Goal: Task Accomplishment & Management: Manage account settings

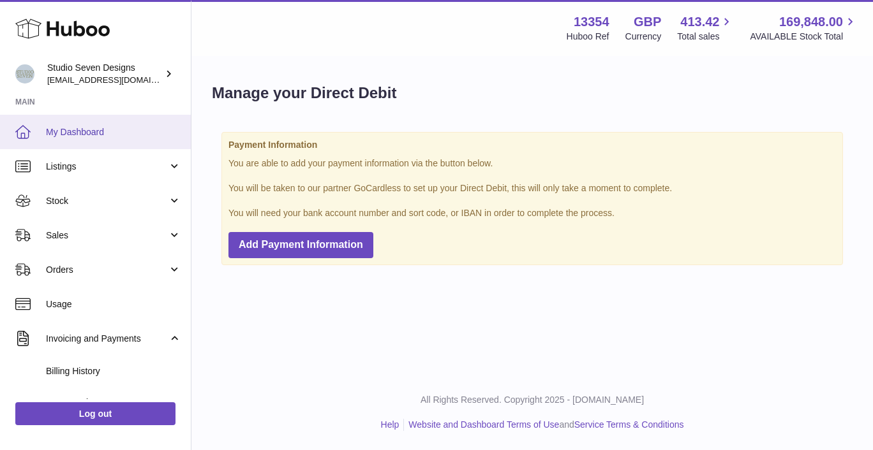
click at [86, 126] on link "My Dashboard" at bounding box center [95, 132] width 191 height 34
click at [71, 133] on span "My Dashboard" at bounding box center [113, 132] width 135 height 12
click at [72, 130] on span "My Dashboard" at bounding box center [113, 132] width 135 height 12
click at [80, 133] on span "My Dashboard" at bounding box center [113, 132] width 135 height 12
click at [71, 134] on span "My Dashboard" at bounding box center [113, 132] width 135 height 12
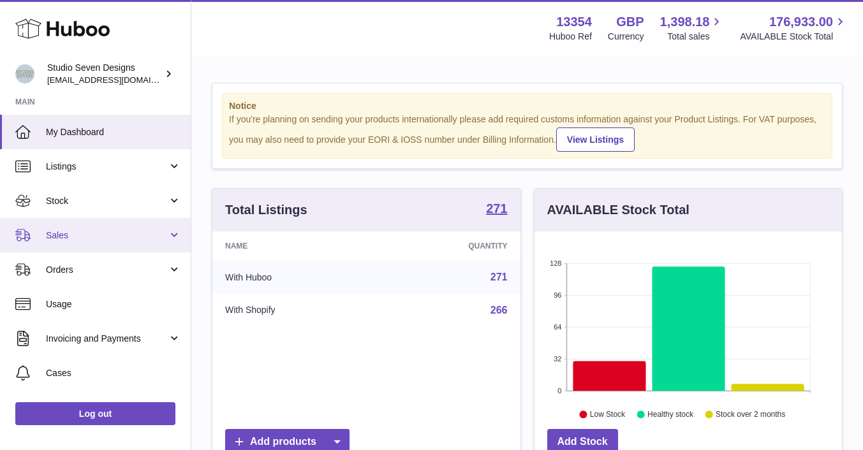
click at [66, 238] on span "Sales" at bounding box center [107, 236] width 122 height 12
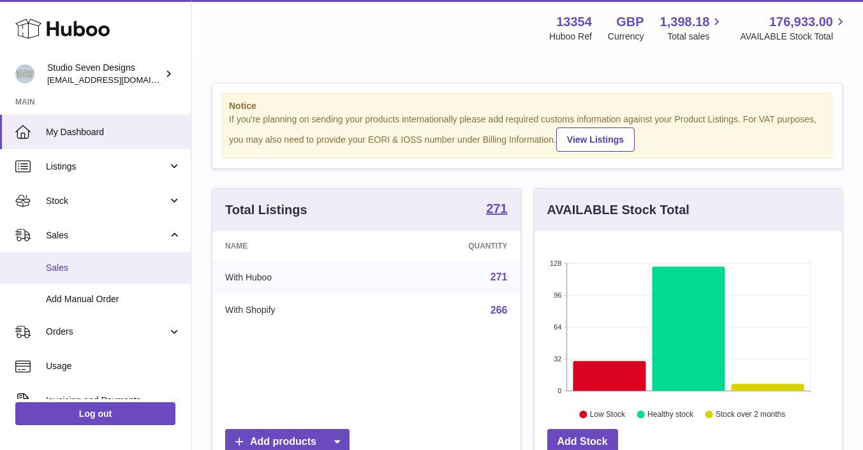
click at [62, 274] on span "Sales" at bounding box center [113, 268] width 135 height 12
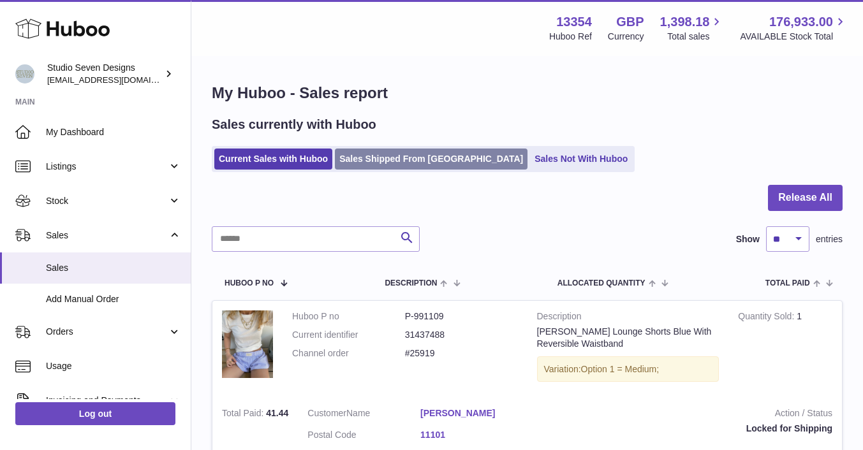
click at [396, 155] on link "Sales Shipped From Huboo" at bounding box center [431, 159] width 193 height 21
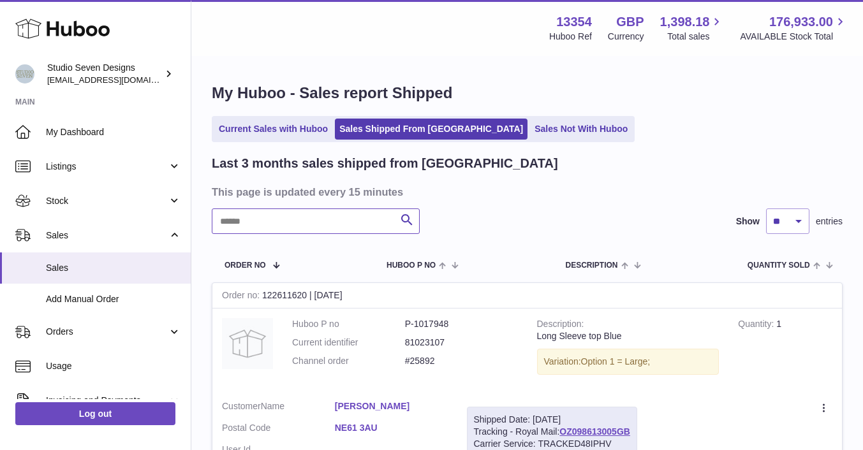
click at [258, 220] on input "text" at bounding box center [316, 222] width 208 height 26
click at [253, 223] on input "text" at bounding box center [316, 222] width 208 height 26
click at [286, 219] on input "text" at bounding box center [316, 222] width 208 height 26
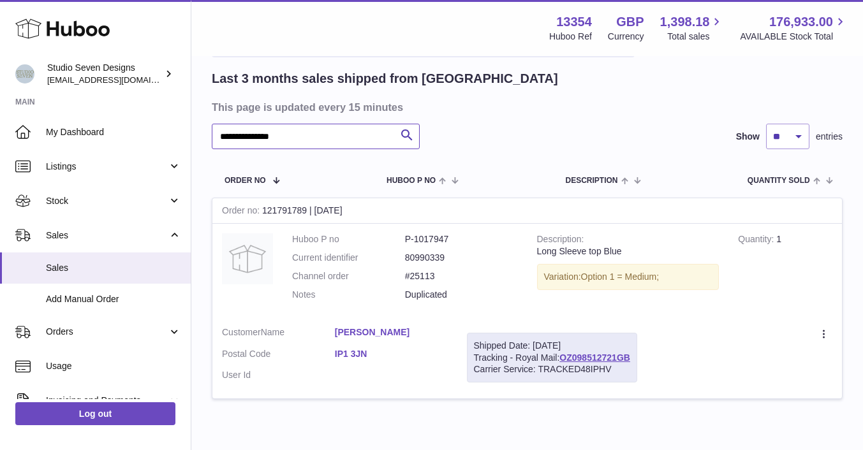
scroll to position [85, 0]
type input "**********"
click at [822, 332] on icon at bounding box center [825, 335] width 15 height 13
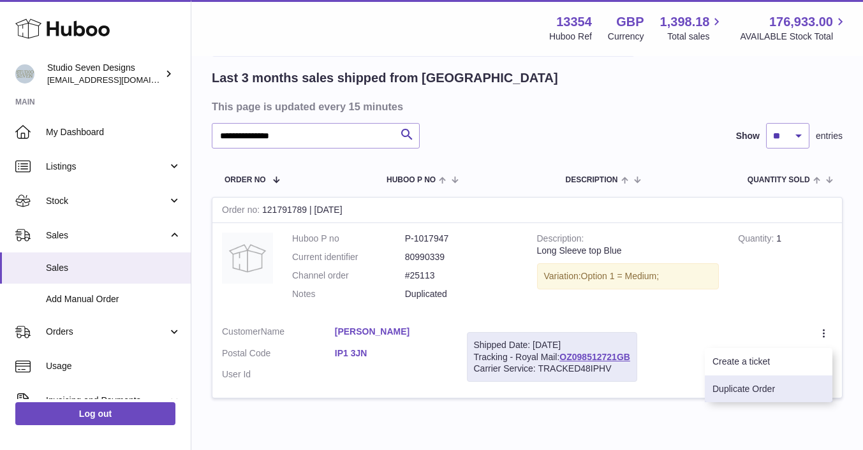
click at [772, 387] on li "Duplicate Order" at bounding box center [769, 389] width 128 height 27
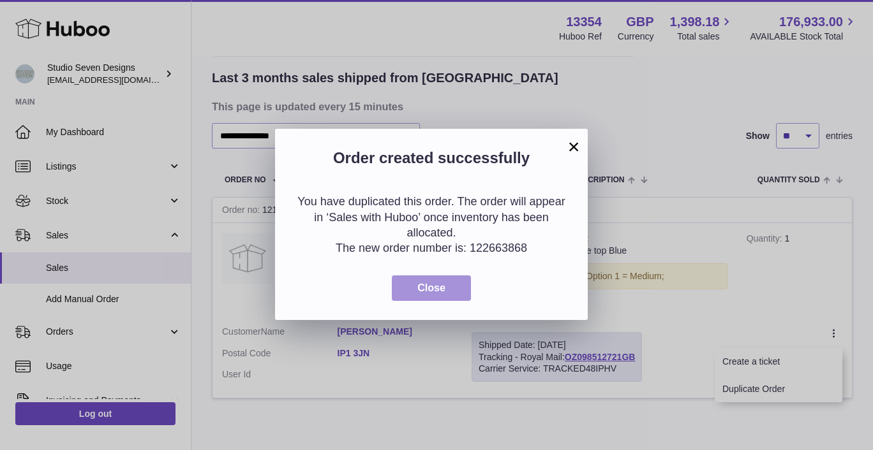
click at [454, 296] on button "Close" at bounding box center [431, 289] width 79 height 26
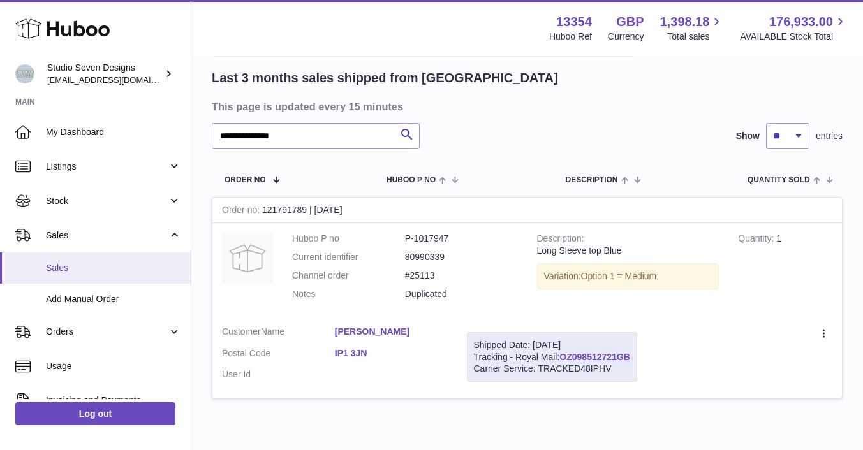
click at [63, 271] on span "Sales" at bounding box center [113, 268] width 135 height 12
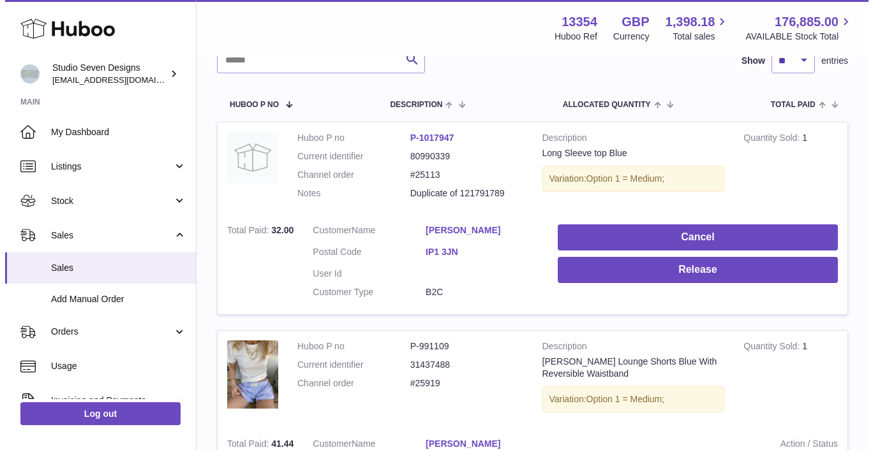
scroll to position [179, 0]
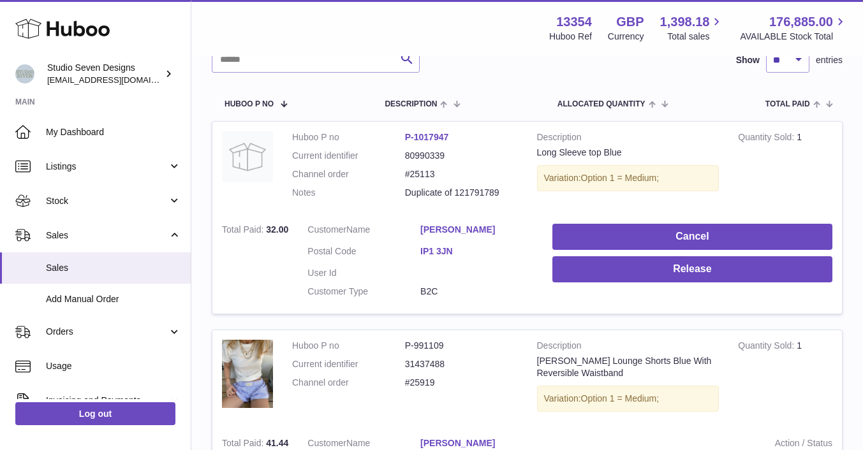
click at [438, 250] on link "IP1 3JN" at bounding box center [476, 252] width 113 height 12
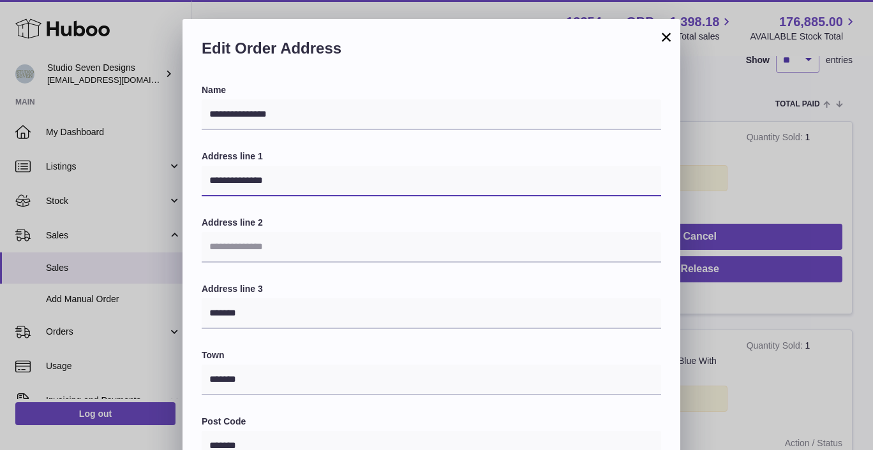
click at [306, 179] on input "**********" at bounding box center [431, 181] width 459 height 31
type input "*"
paste input "**********"
type input "**********"
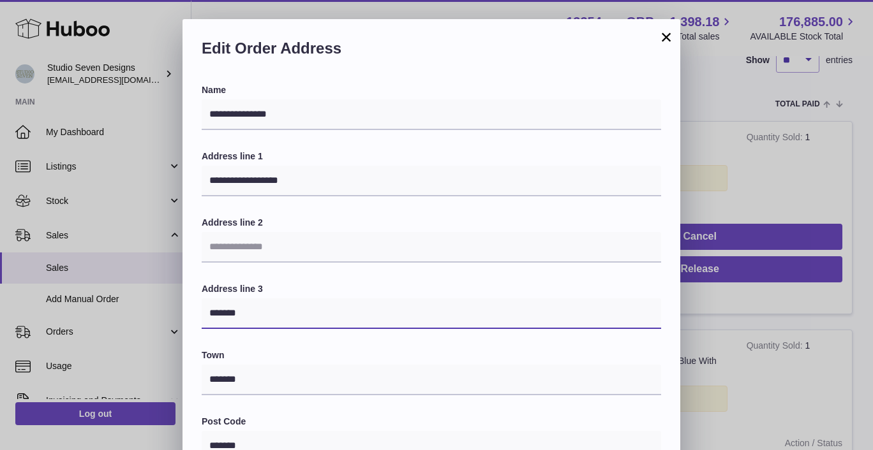
click at [258, 321] on input "*******" at bounding box center [431, 314] width 459 height 31
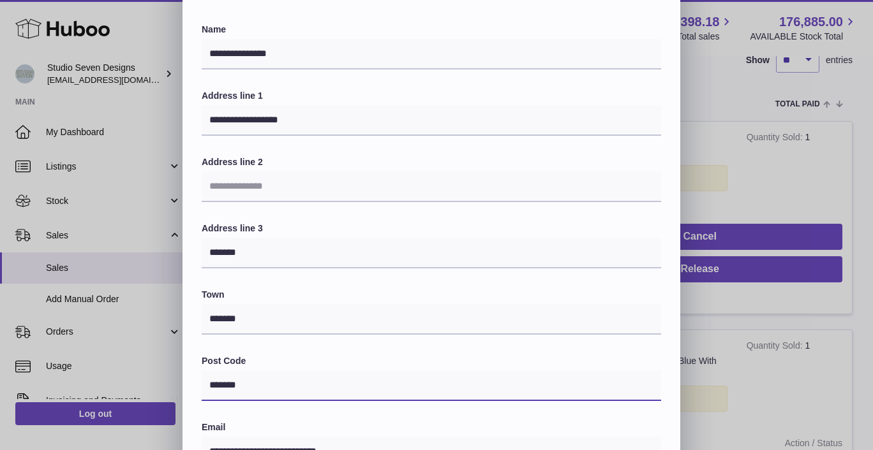
click at [256, 396] on input "*******" at bounding box center [431, 386] width 459 height 31
type input "*"
paste input "**********"
click at [299, 390] on input "**********" at bounding box center [431, 386] width 459 height 31
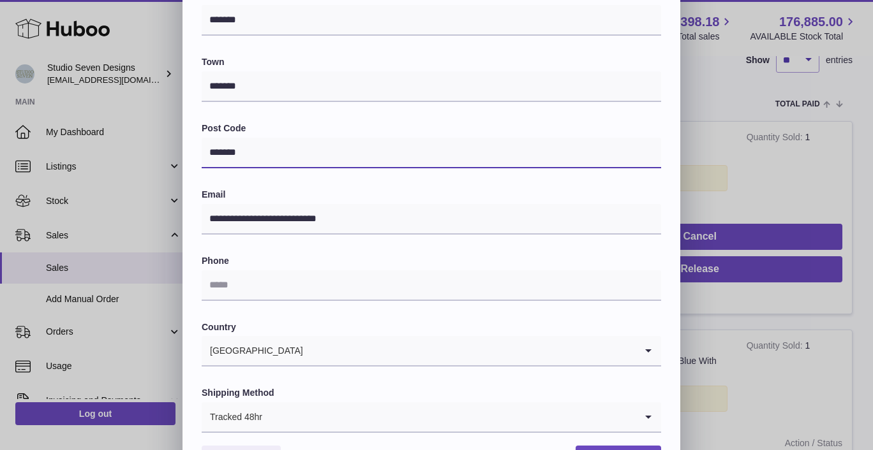
scroll to position [294, 0]
type input "*******"
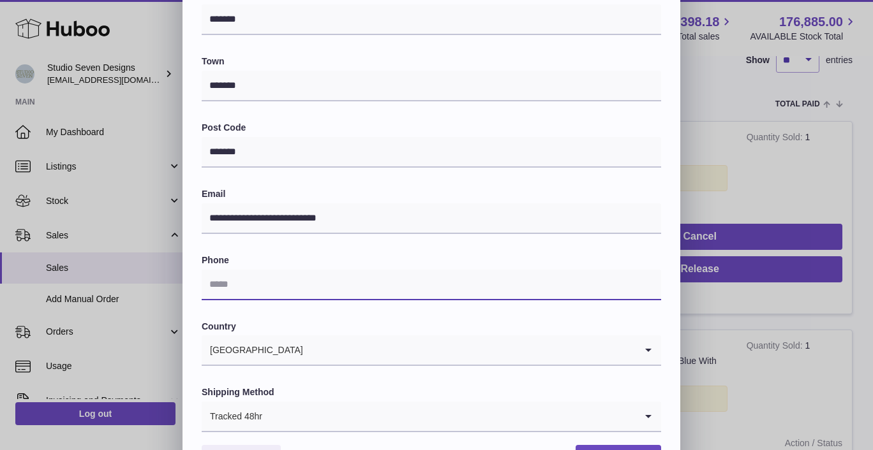
click at [302, 285] on input "text" at bounding box center [431, 285] width 459 height 31
type input "**********"
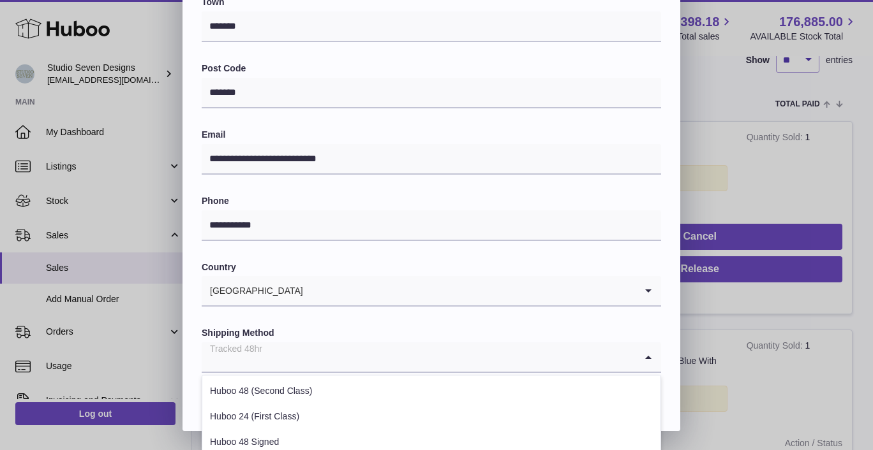
click at [650, 354] on icon "Search for option" at bounding box center [648, 357] width 26 height 29
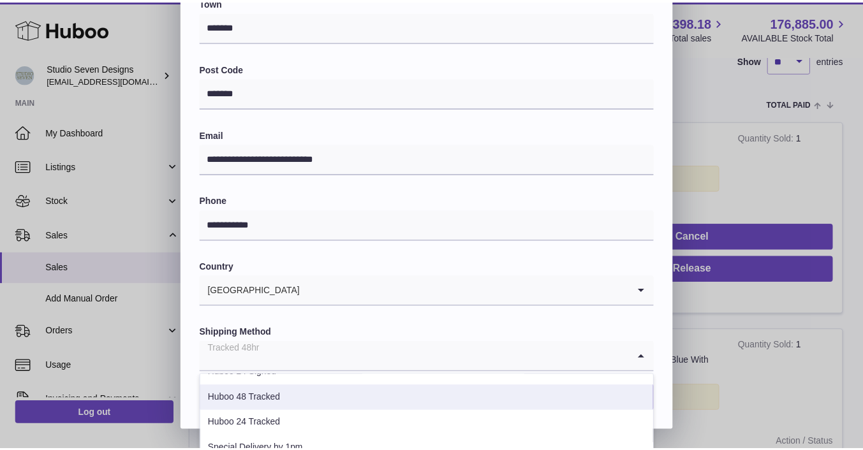
scroll to position [95, 0]
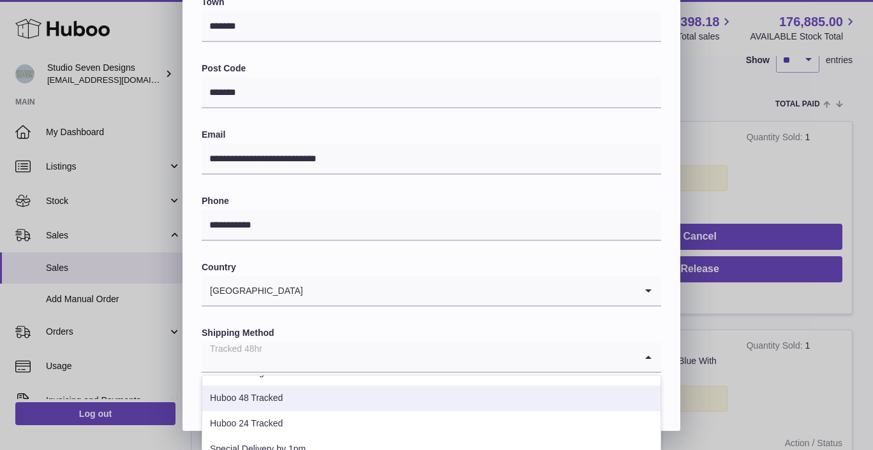
click at [249, 401] on li "Huboo 48 Tracked" at bounding box center [431, 399] width 458 height 26
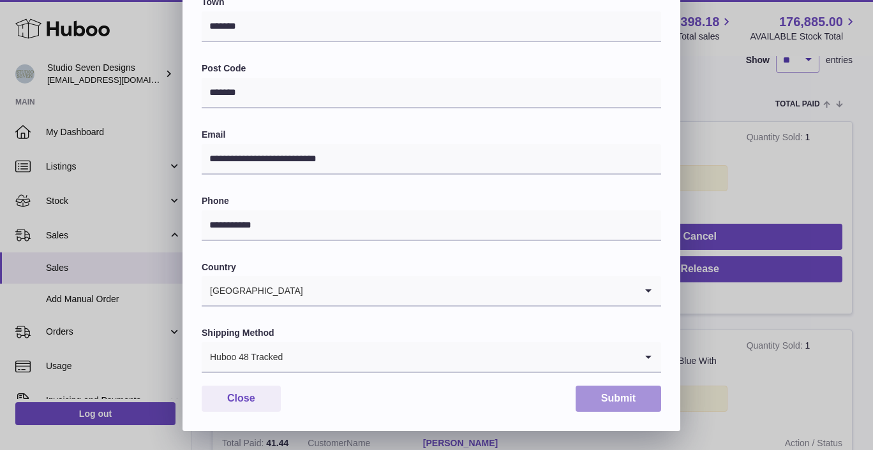
click at [617, 401] on button "Submit" at bounding box center [617, 399] width 85 height 26
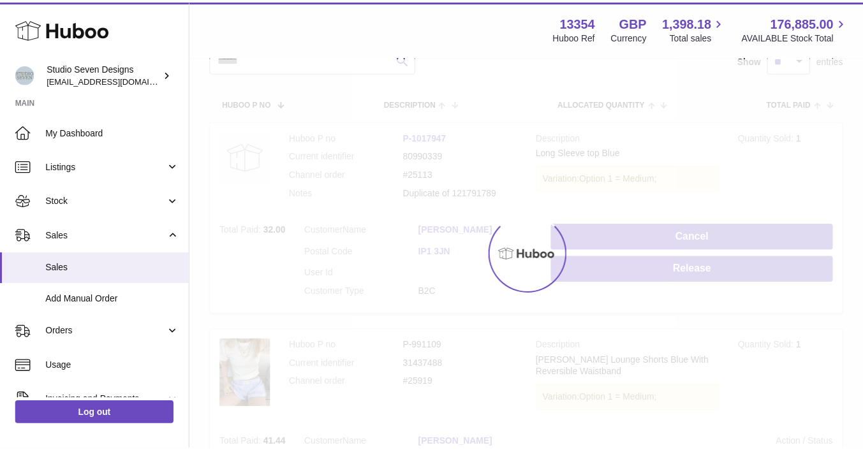
scroll to position [0, 0]
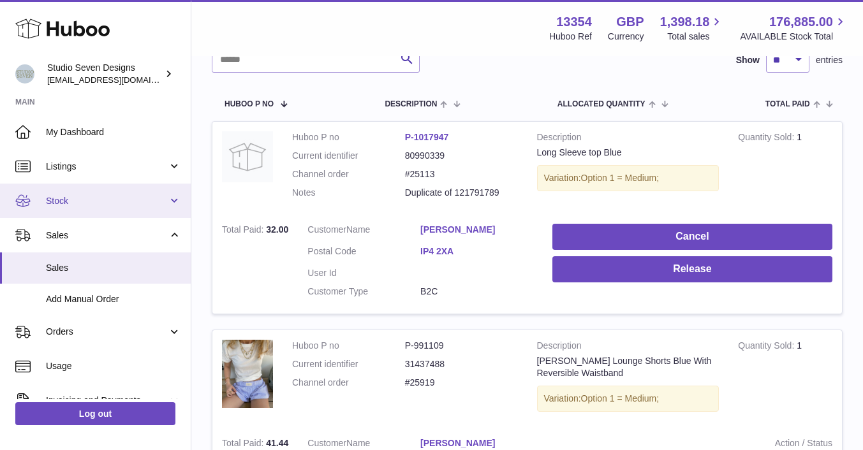
click at [65, 200] on span "Stock" at bounding box center [107, 201] width 122 height 12
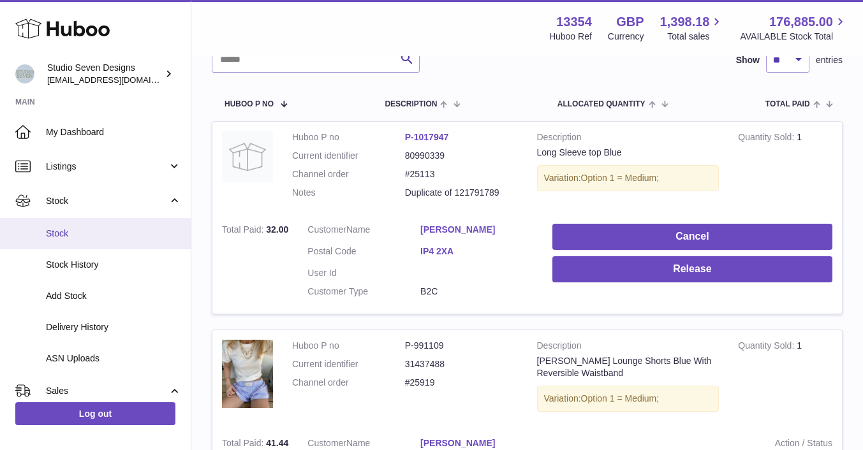
click at [63, 223] on link "Stock" at bounding box center [95, 233] width 191 height 31
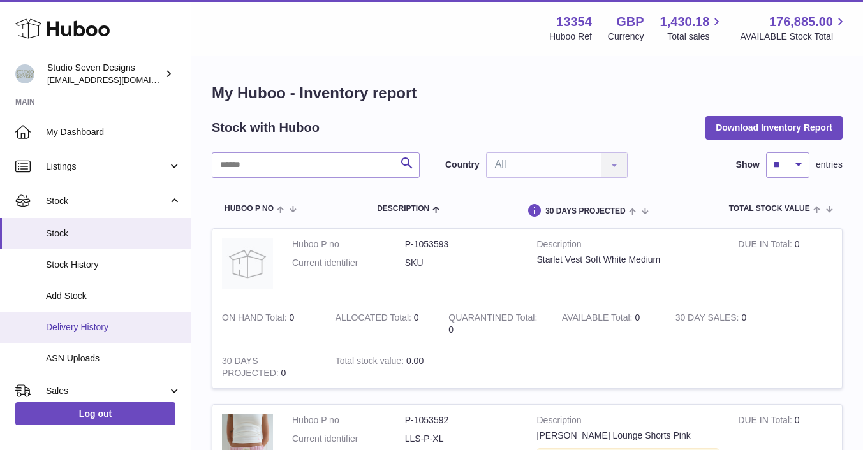
click at [75, 329] on span "Delivery History" at bounding box center [113, 328] width 135 height 12
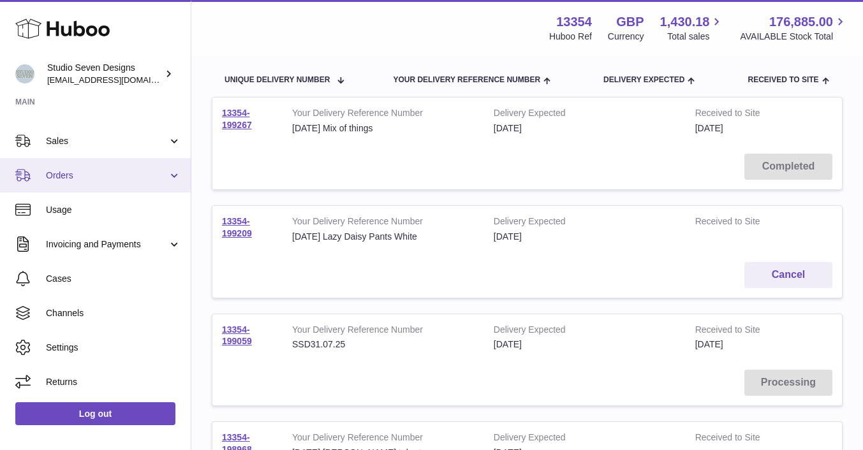
scroll to position [136, 0]
click at [84, 182] on link "Orders" at bounding box center [95, 175] width 191 height 34
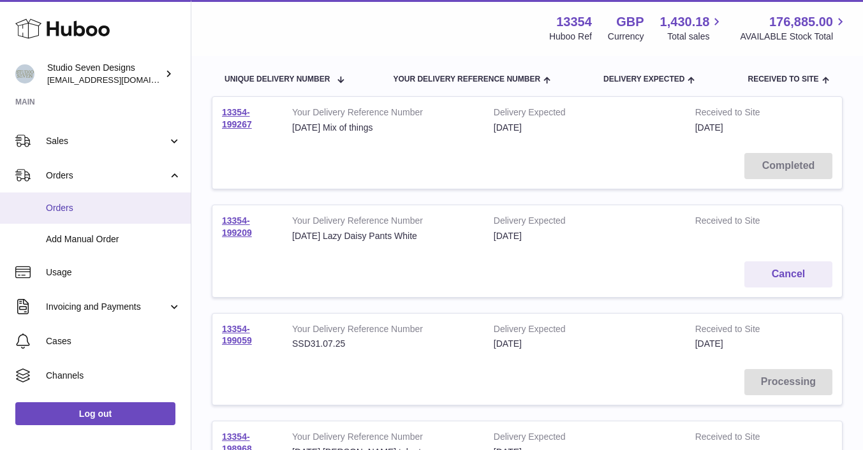
click at [76, 216] on link "Orders" at bounding box center [95, 208] width 191 height 31
click at [61, 204] on span "Orders" at bounding box center [113, 208] width 135 height 12
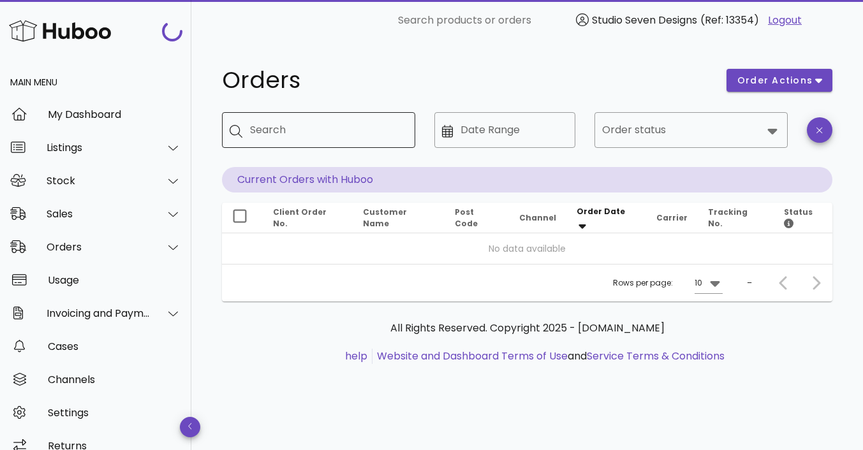
click at [314, 130] on input "Search" at bounding box center [327, 130] width 155 height 20
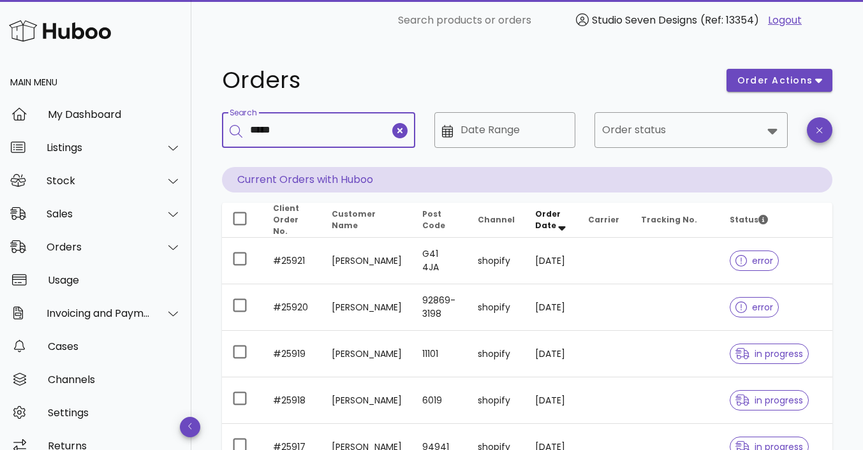
type input "*****"
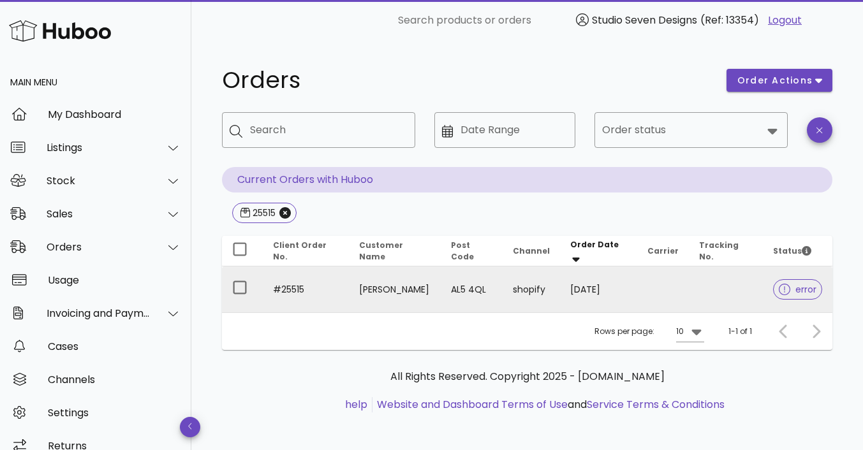
click at [802, 281] on span "error" at bounding box center [797, 289] width 49 height 20
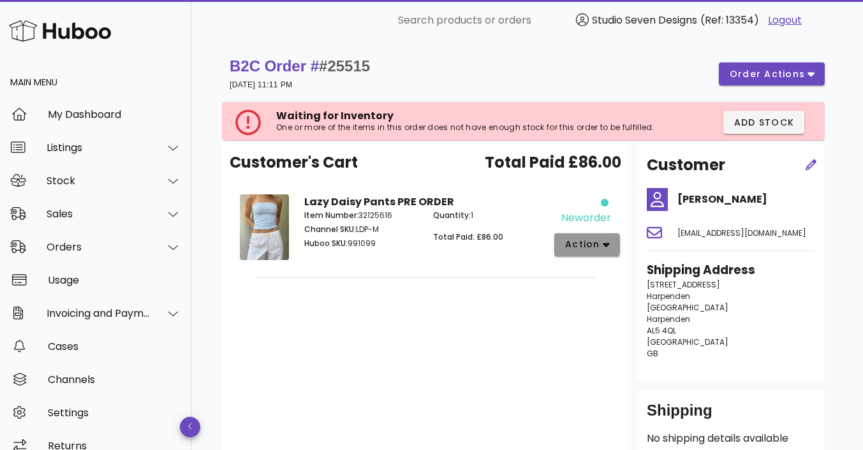
click at [600, 244] on span "action" at bounding box center [587, 244] width 45 height 13
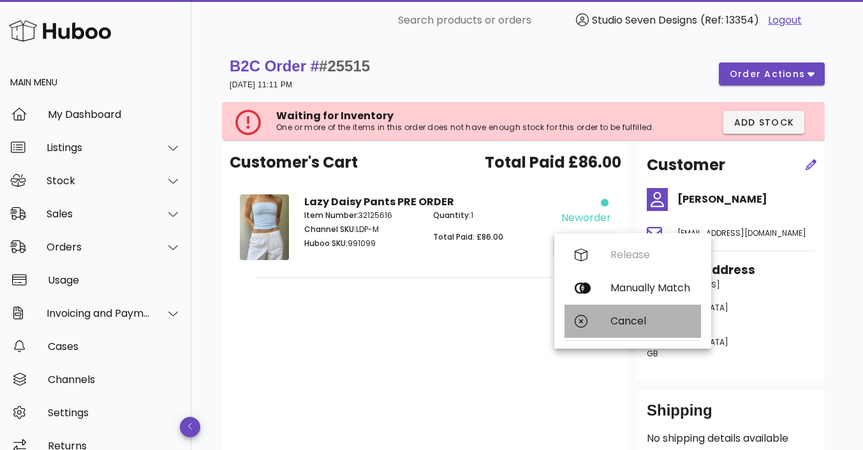
click at [627, 314] on div "Cancel" at bounding box center [633, 321] width 137 height 33
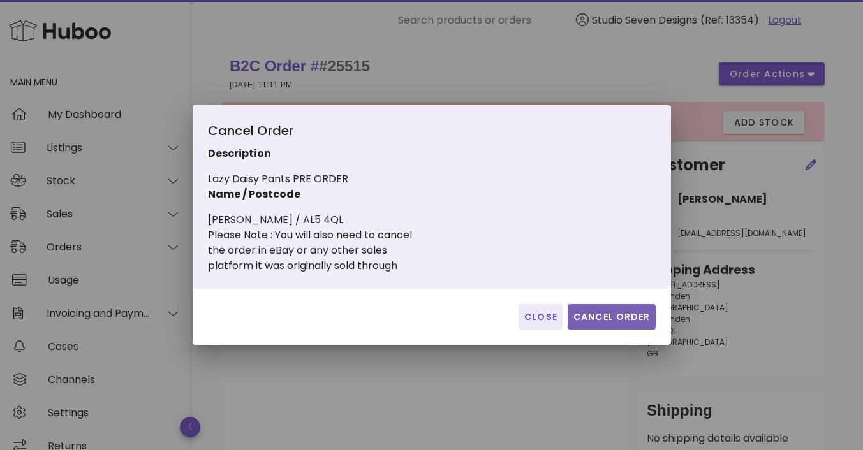
click at [621, 319] on span "Cancel Order" at bounding box center [612, 317] width 78 height 13
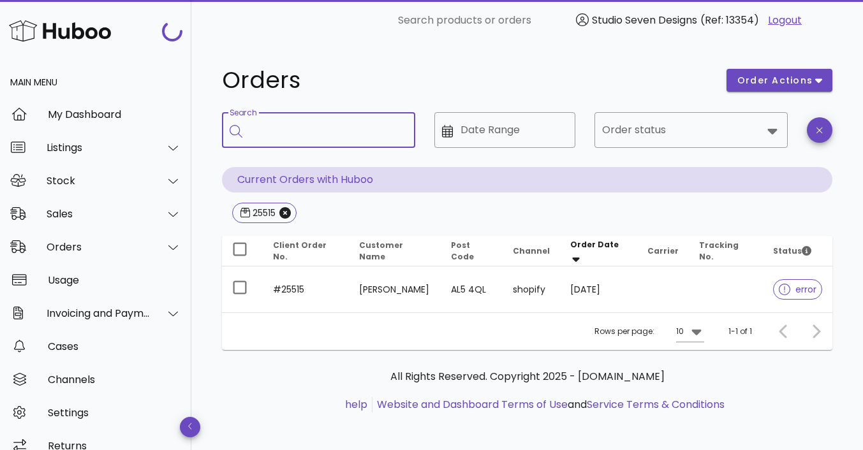
click at [266, 134] on input "Search" at bounding box center [327, 130] width 155 height 20
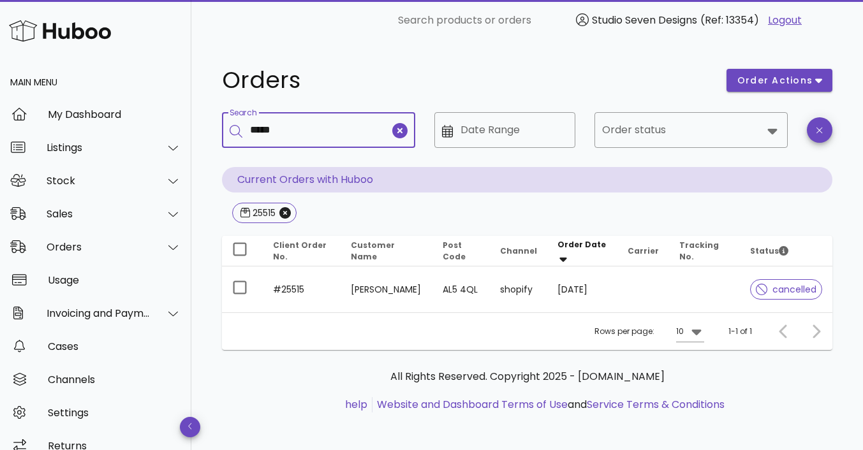
type input "*****"
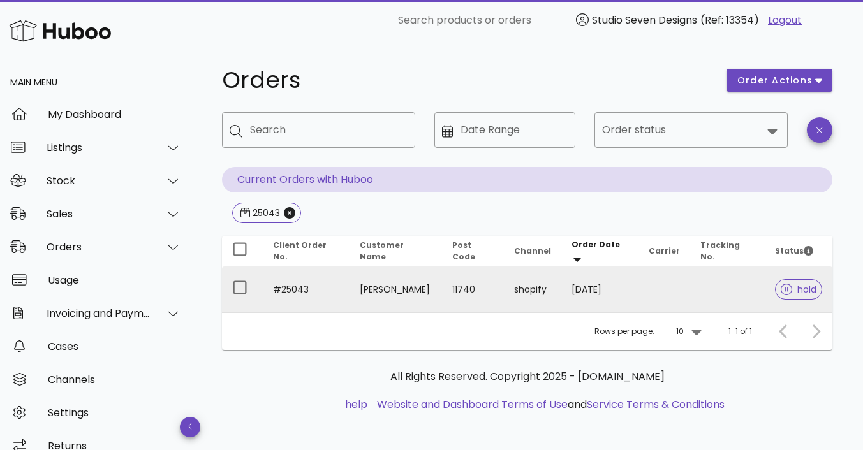
click at [397, 290] on td "[PERSON_NAME]" at bounding box center [396, 290] width 93 height 46
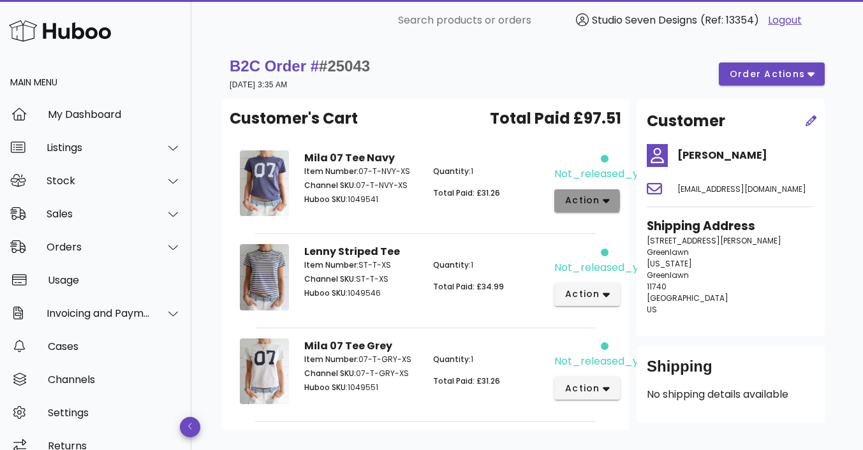
click at [606, 198] on icon "button" at bounding box center [606, 200] width 7 height 11
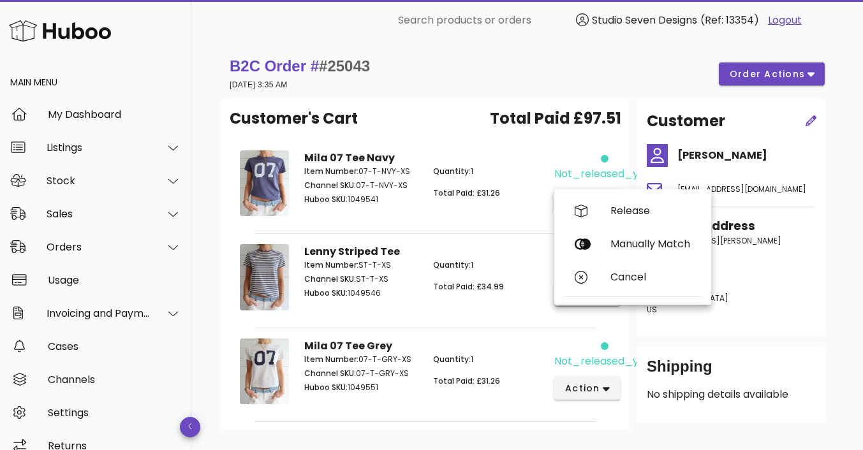
click at [527, 181] on div "Quantity: 1 Total Paid: £31.26" at bounding box center [490, 187] width 129 height 59
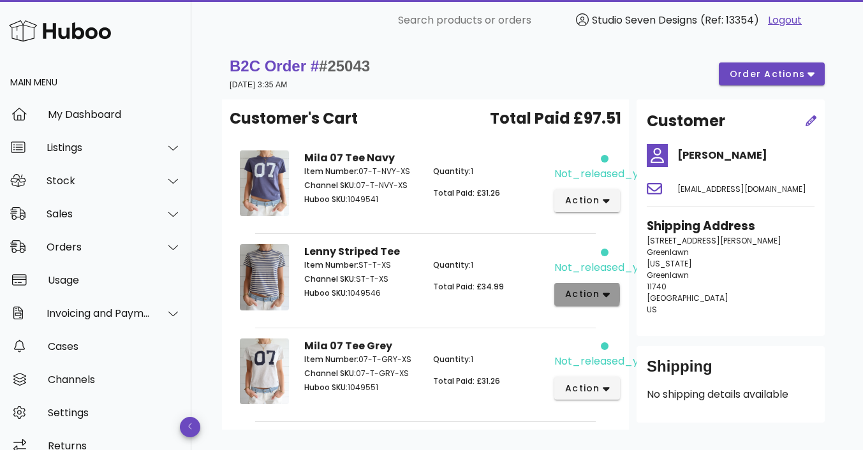
click at [607, 297] on icon "button" at bounding box center [606, 294] width 7 height 11
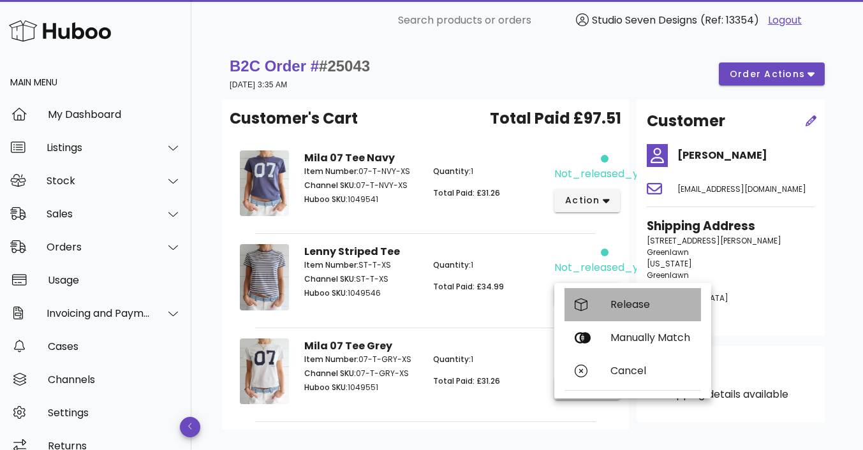
click at [607, 297] on div "Release" at bounding box center [633, 304] width 137 height 33
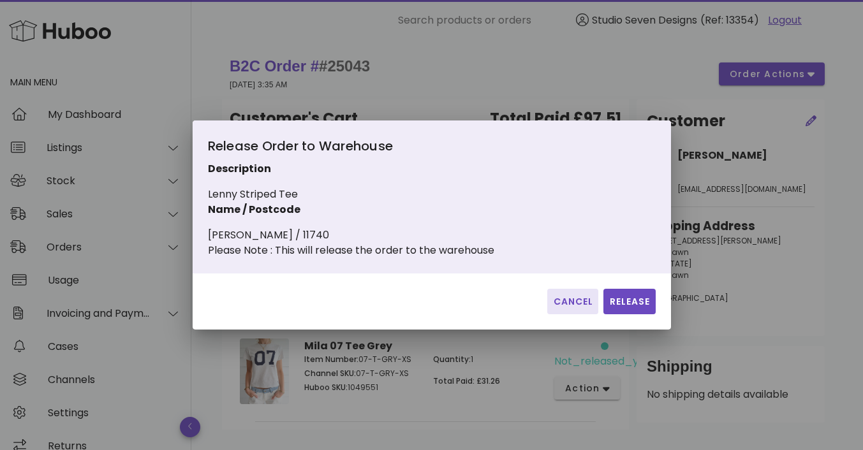
click at [570, 308] on span "Cancel" at bounding box center [573, 301] width 41 height 13
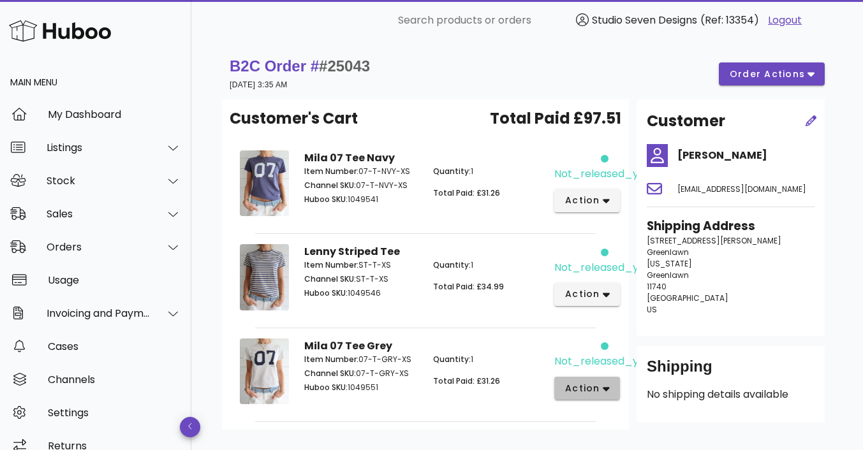
click at [604, 388] on icon "button" at bounding box center [606, 389] width 7 height 4
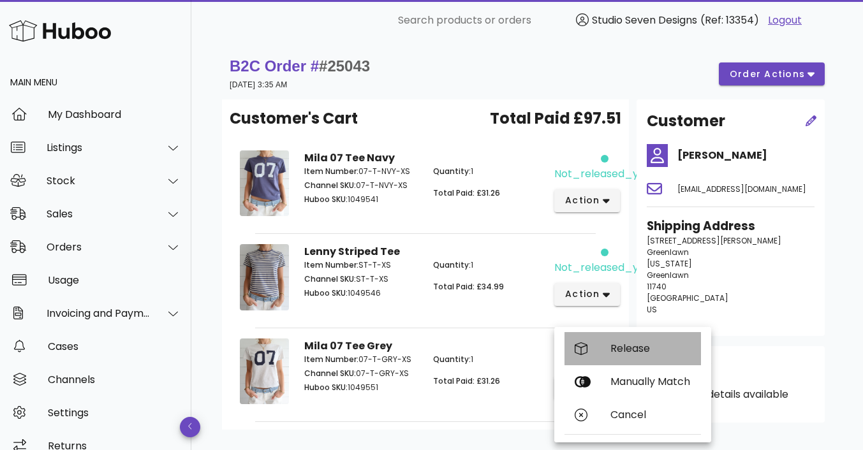
click at [621, 344] on div "Release" at bounding box center [651, 349] width 80 height 12
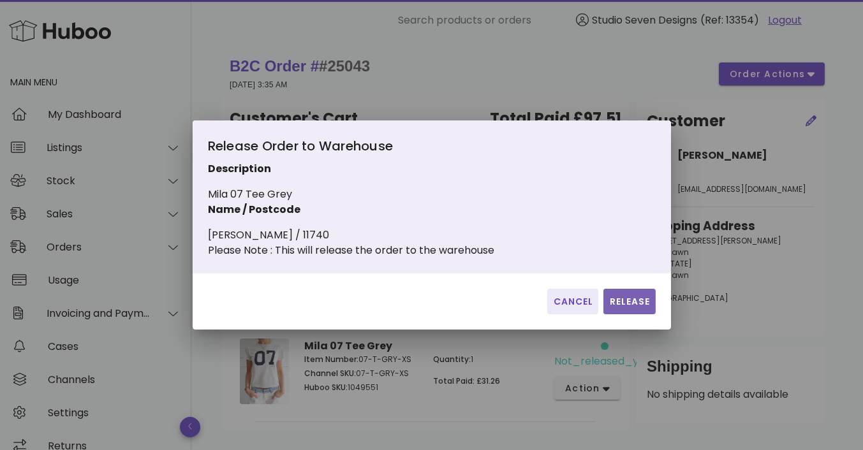
click at [624, 309] on span "Release" at bounding box center [629, 301] width 41 height 13
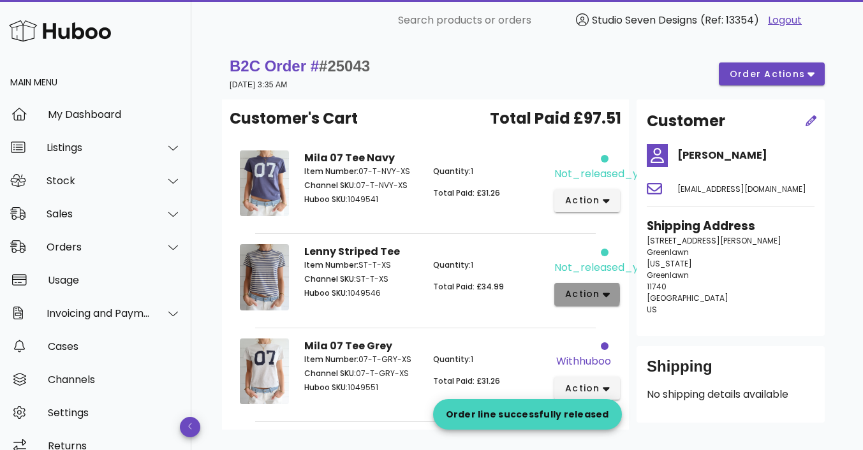
click at [611, 295] on button "action" at bounding box center [587, 294] width 66 height 23
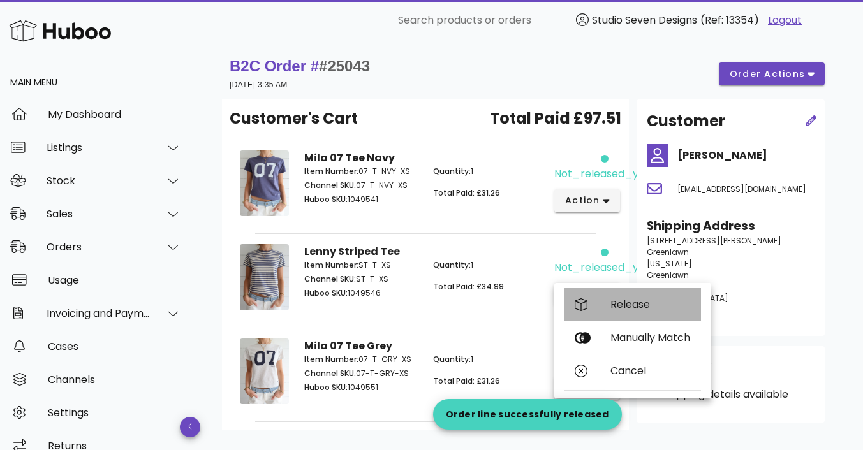
click at [618, 299] on div "Release" at bounding box center [651, 305] width 80 height 12
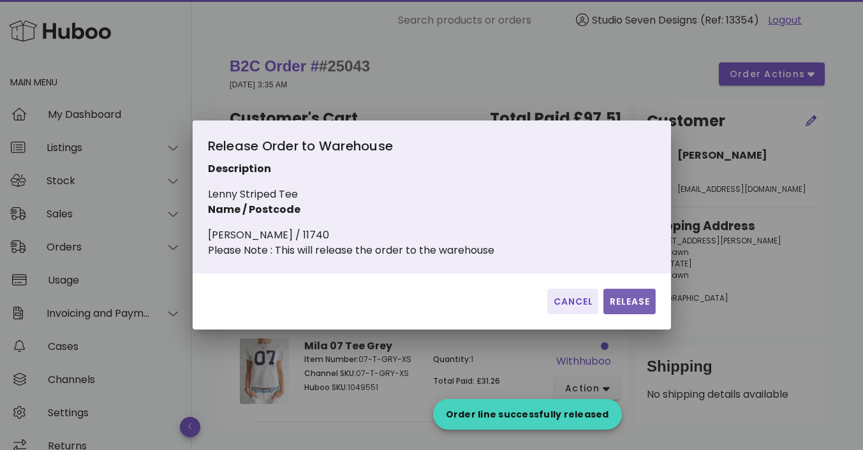
click at [625, 308] on span "Release" at bounding box center [629, 301] width 41 height 13
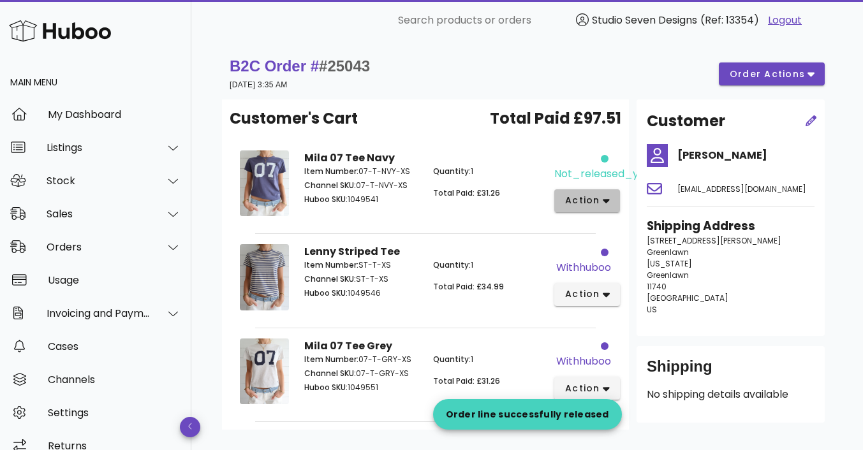
click at [614, 204] on button "action" at bounding box center [587, 200] width 66 height 23
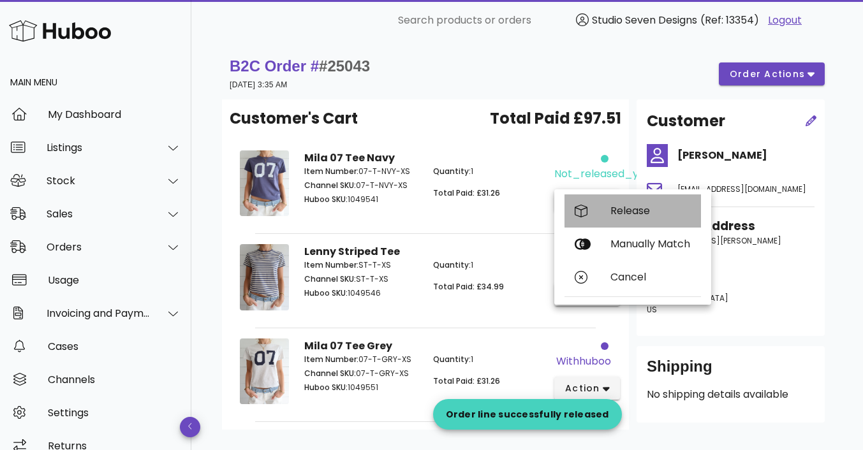
click at [630, 212] on div "Release" at bounding box center [651, 211] width 80 height 12
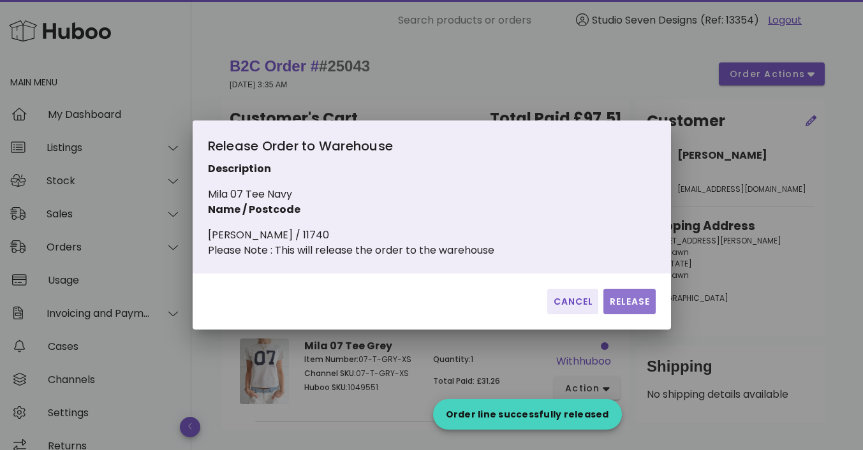
click at [623, 308] on span "Release" at bounding box center [629, 301] width 41 height 13
